Goal: Information Seeking & Learning: Check status

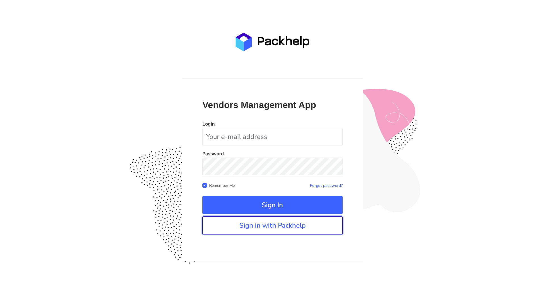
click at [268, 234] on link "Sign in with Packhelp" at bounding box center [272, 226] width 140 height 18
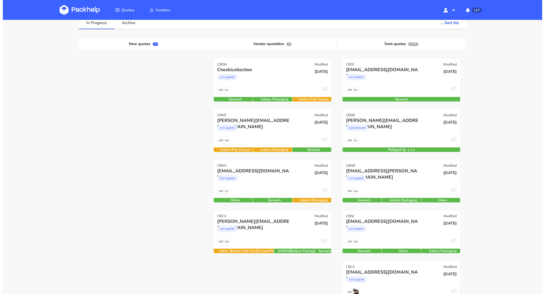
scroll to position [36, 0]
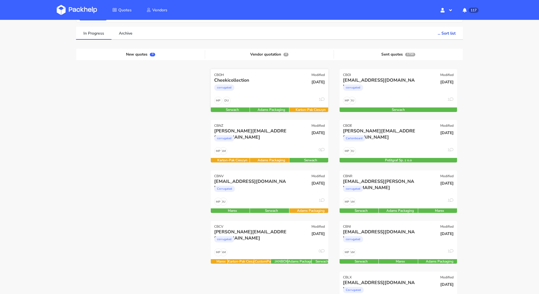
click at [283, 90] on div "corrugated" at bounding box center [251, 88] width 75 height 11
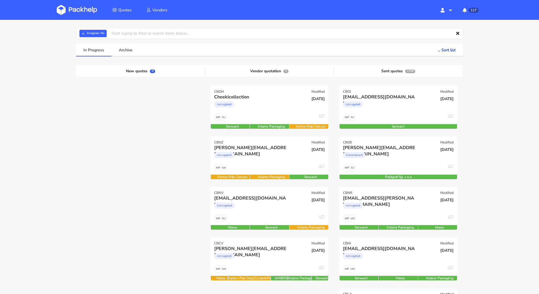
scroll to position [58, 0]
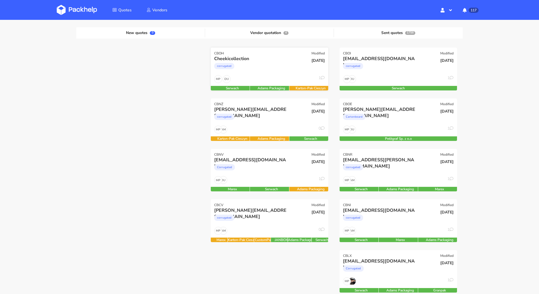
click at [279, 78] on div "DU MP 1" at bounding box center [269, 80] width 117 height 11
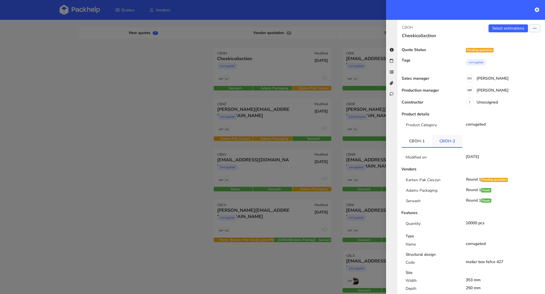
click at [447, 144] on link "CBOH-2" at bounding box center [447, 141] width 30 height 12
click at [424, 141] on link "CBOH-1" at bounding box center [417, 141] width 30 height 12
click at [133, 142] on div at bounding box center [272, 147] width 545 height 294
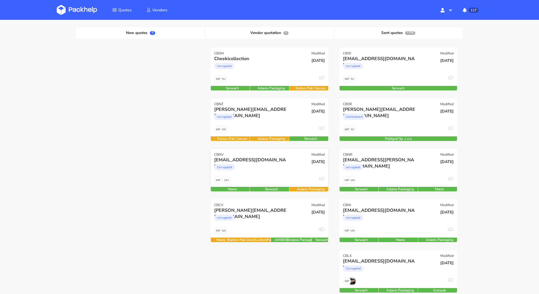
click at [268, 174] on div "Corrugated" at bounding box center [251, 168] width 75 height 11
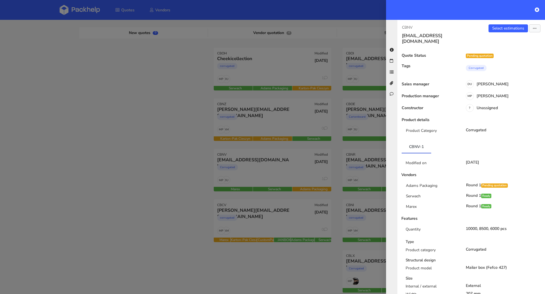
click at [110, 175] on div at bounding box center [272, 147] width 545 height 294
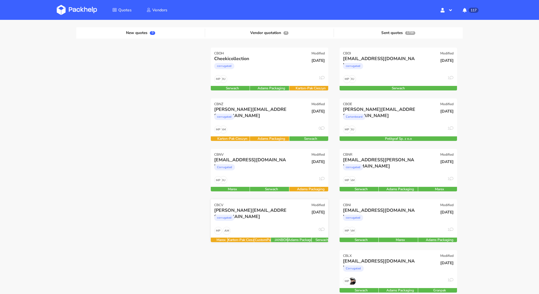
click at [295, 219] on div "[DATE]" at bounding box center [308, 216] width 39 height 19
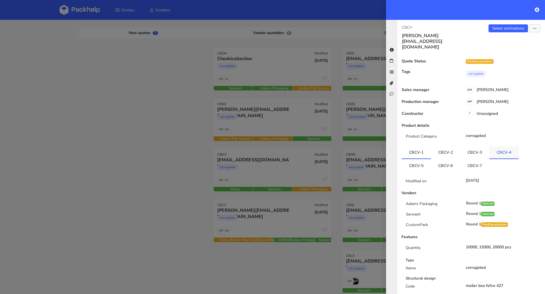
click at [499, 146] on link "CBCV-4" at bounding box center [503, 152] width 29 height 12
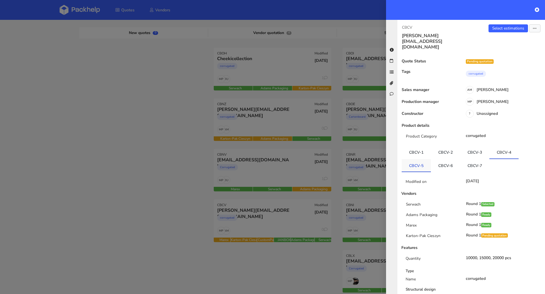
click at [419, 159] on link "CBCV-5" at bounding box center [416, 165] width 29 height 12
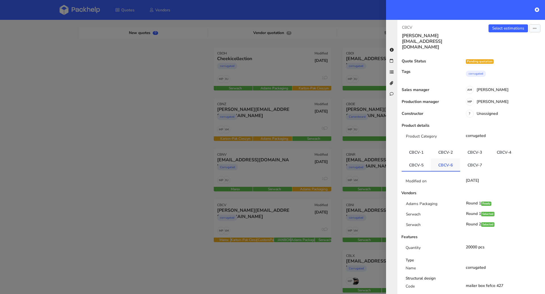
click at [449, 159] on link "CBCV-6" at bounding box center [445, 165] width 29 height 12
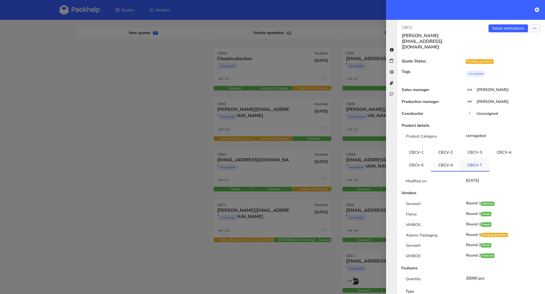
click at [464, 159] on link "CBCV-7" at bounding box center [474, 165] width 29 height 12
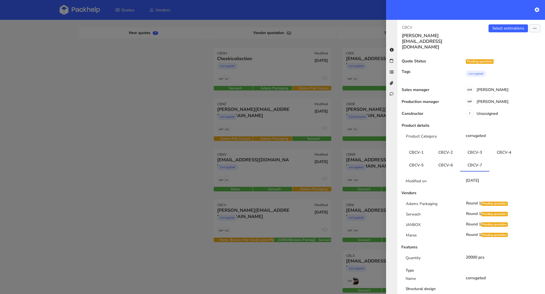
click at [136, 180] on div at bounding box center [272, 147] width 545 height 294
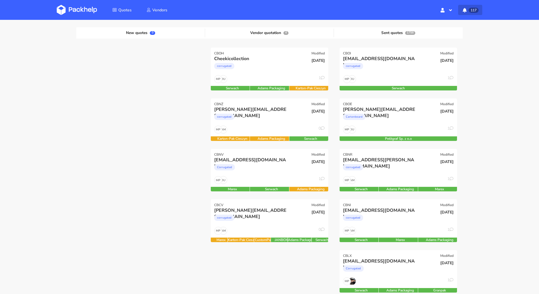
click at [470, 6] on button "117" at bounding box center [470, 10] width 24 height 10
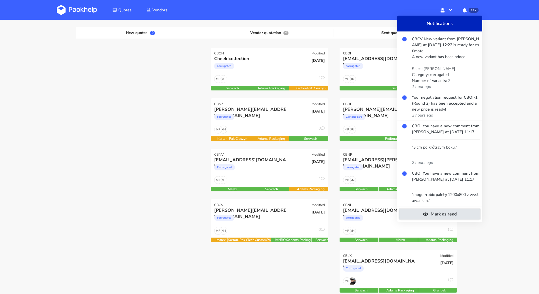
click at [436, 216] on link "Mark as read" at bounding box center [440, 214] width 81 height 11
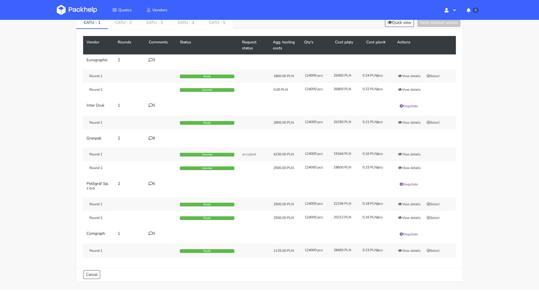
scroll to position [31, 0]
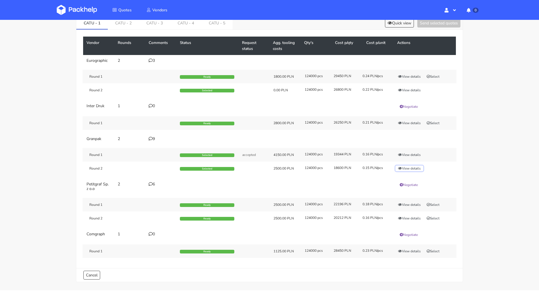
click at [407, 168] on button "View details" at bounding box center [410, 169] width 28 height 6
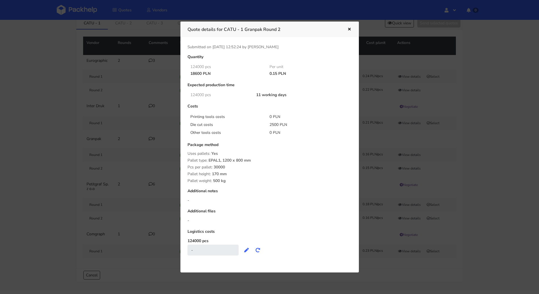
click at [101, 171] on div at bounding box center [269, 147] width 539 height 294
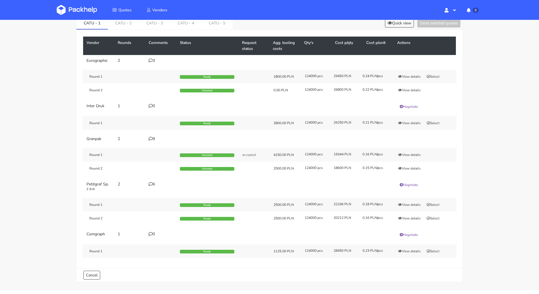
click at [150, 137] on icon at bounding box center [151, 139] width 4 height 4
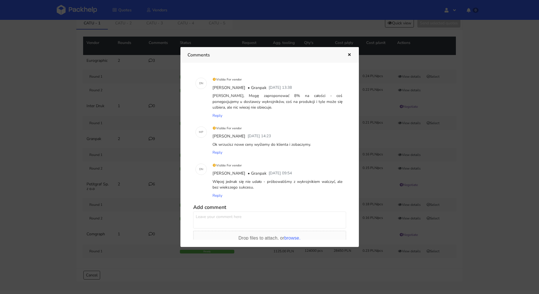
scroll to position [247, 0]
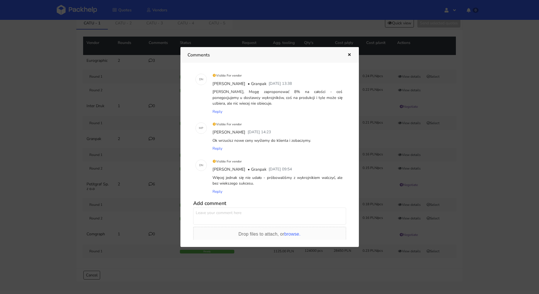
click at [37, 139] on div at bounding box center [269, 147] width 539 height 294
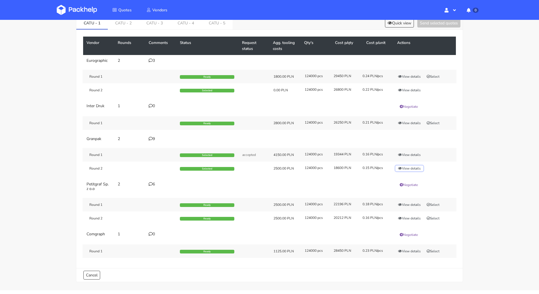
click at [411, 168] on button "View details" at bounding box center [410, 169] width 28 height 6
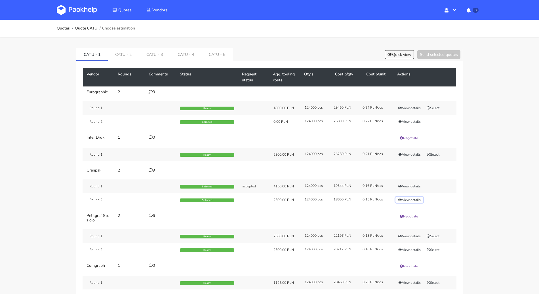
click at [417, 200] on button "View details" at bounding box center [410, 200] width 28 height 6
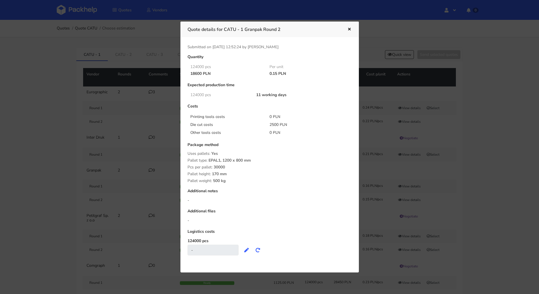
click at [350, 29] on icon "button" at bounding box center [349, 30] width 5 height 4
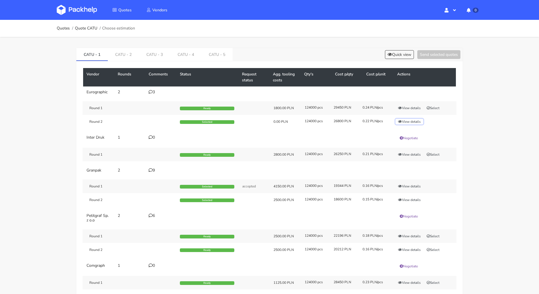
click at [416, 119] on button "View details" at bounding box center [410, 122] width 28 height 6
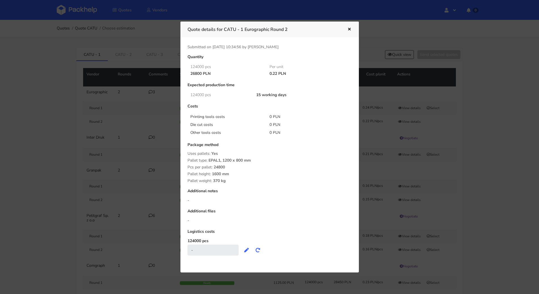
click at [494, 118] on div at bounding box center [269, 147] width 539 height 294
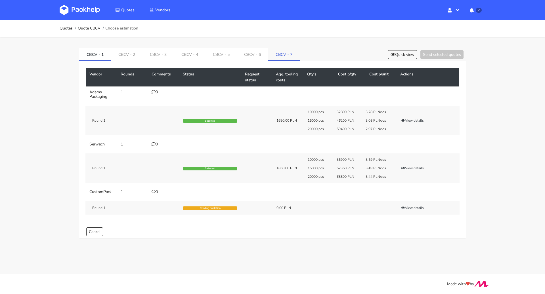
click at [289, 52] on link "CBCV - 7" at bounding box center [283, 54] width 31 height 12
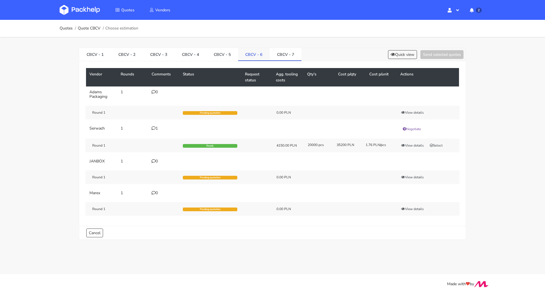
click at [261, 52] on link "CBCV - 6" at bounding box center [254, 54] width 32 height 12
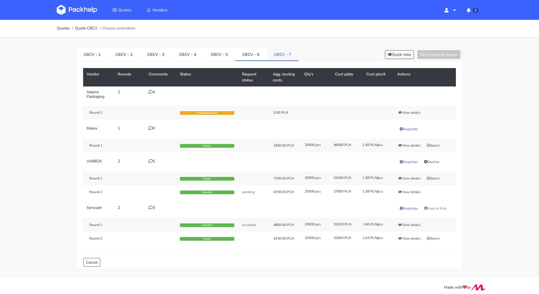
click at [276, 53] on link "CBCV - 7" at bounding box center [283, 54] width 32 height 12
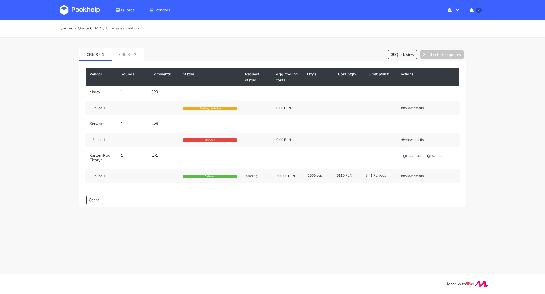
click at [157, 156] on div "1" at bounding box center [164, 156] width 24 height 5
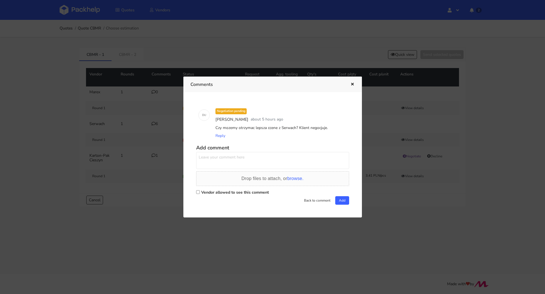
click at [350, 83] on icon "button" at bounding box center [352, 85] width 5 height 4
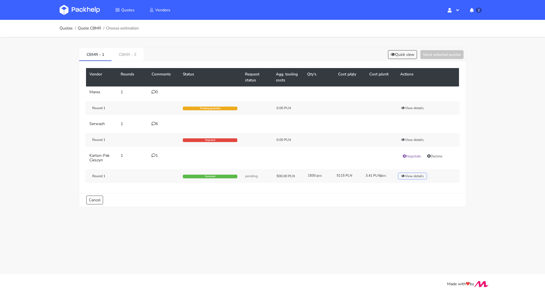
click at [419, 176] on button "View details" at bounding box center [412, 176] width 28 height 6
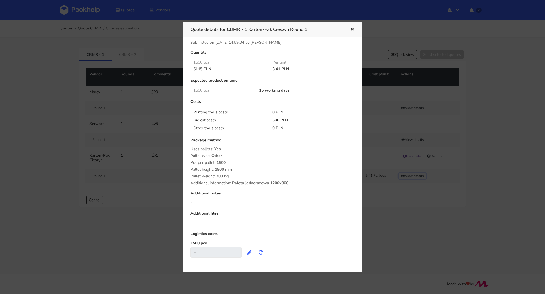
scroll to position [7, 0]
click at [352, 28] on icon "button" at bounding box center [352, 30] width 5 height 4
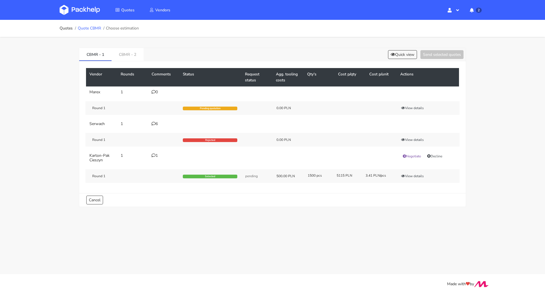
click at [93, 29] on link "Quote CBMR" at bounding box center [89, 28] width 23 height 5
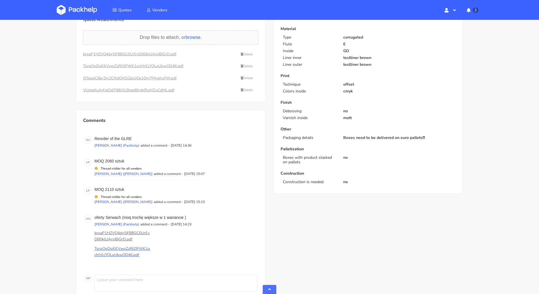
scroll to position [177, 0]
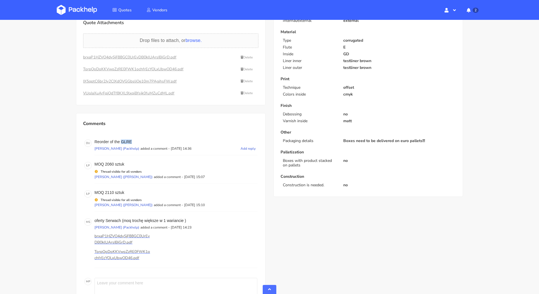
drag, startPoint x: 140, startPoint y: 142, endPoint x: 122, endPoint y: 140, distance: 18.8
click at [122, 140] on p "Reorder of the GLRE" at bounding box center [175, 142] width 163 height 5
copy p "GLRE"
